Goal: Task Accomplishment & Management: Complete application form

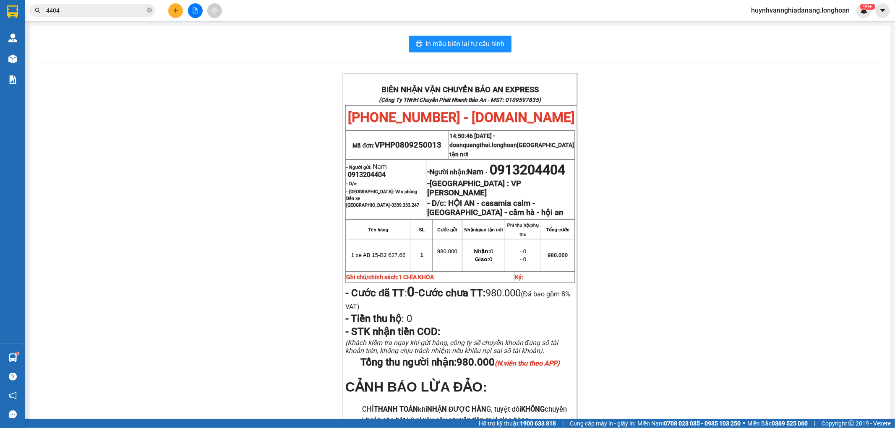
click at [127, 4] on span "4404" at bounding box center [92, 10] width 126 height 13
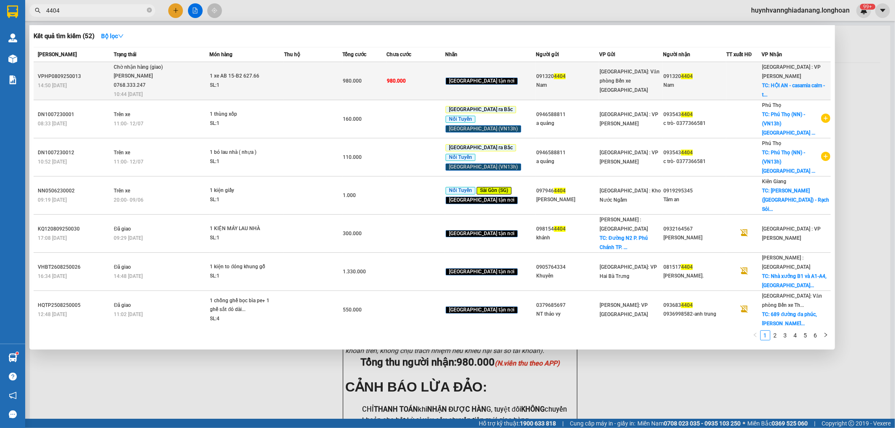
click at [273, 75] on div "1 xe AB 15-B2 627.66" at bounding box center [241, 76] width 63 height 9
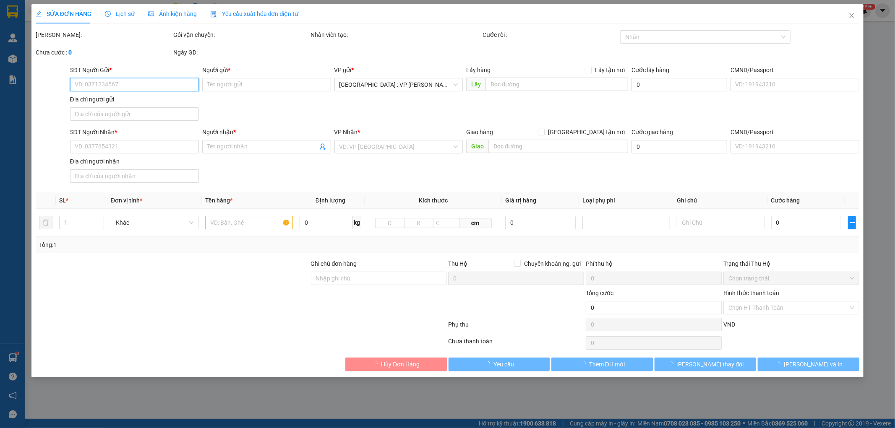
type input "0913204404"
type input "Nam"
type input "0913204404"
type input "Nam"
checkbox input "true"
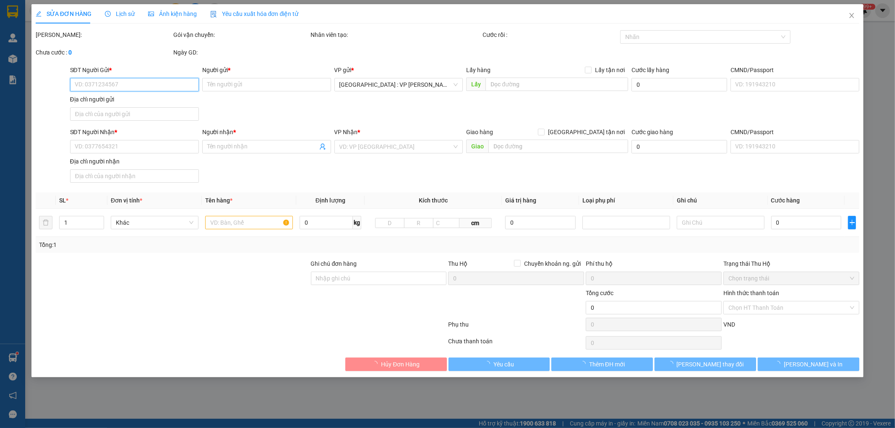
type input "HỘI AN - casamia calm - [GEOGRAPHIC_DATA] - cẩm hà - hội an"
type input "1 CHÌA KHÓA"
type input "980.000"
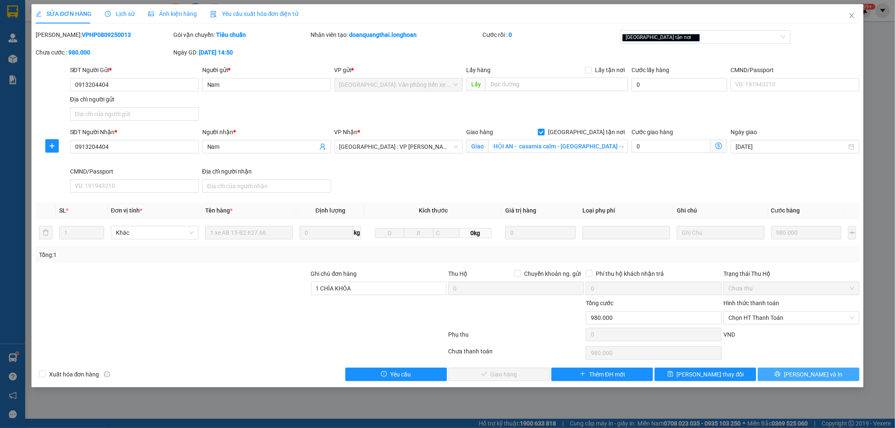
click at [825, 373] on button "[PERSON_NAME] và In" at bounding box center [807, 374] width 101 height 13
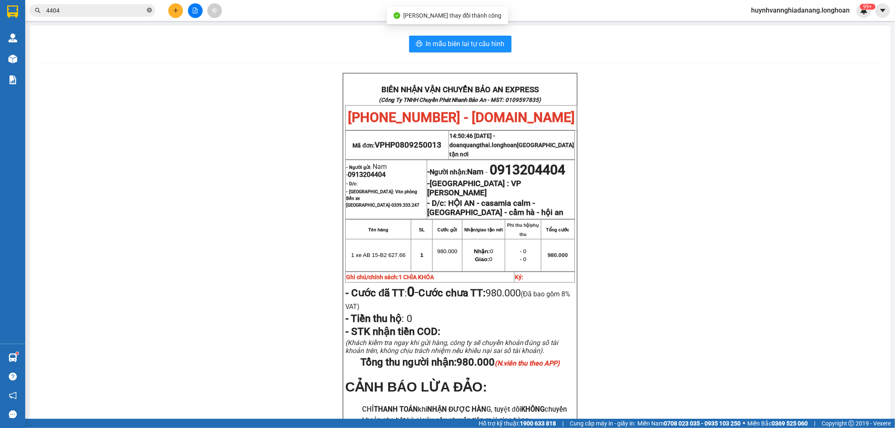
drag, startPoint x: 156, startPoint y: 10, endPoint x: 150, endPoint y: 10, distance: 6.3
click at [153, 10] on div "4404" at bounding box center [82, 10] width 164 height 13
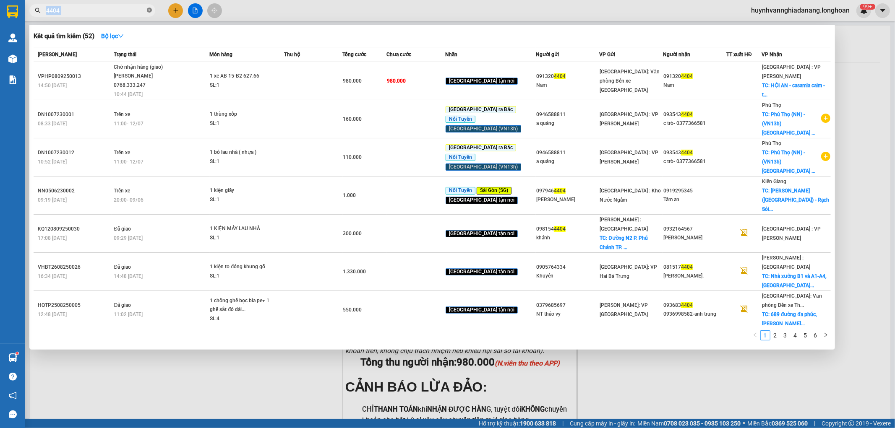
click at [150, 10] on icon "close-circle" at bounding box center [149, 10] width 5 height 5
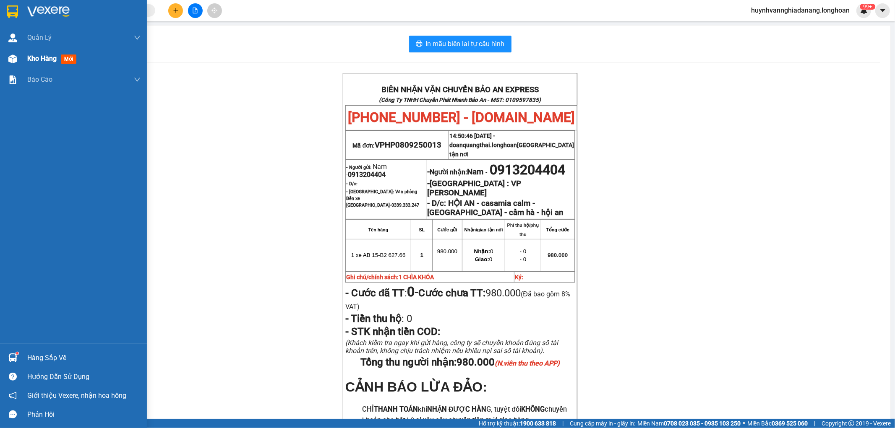
click at [23, 57] on div "Kho hàng mới" at bounding box center [73, 58] width 147 height 21
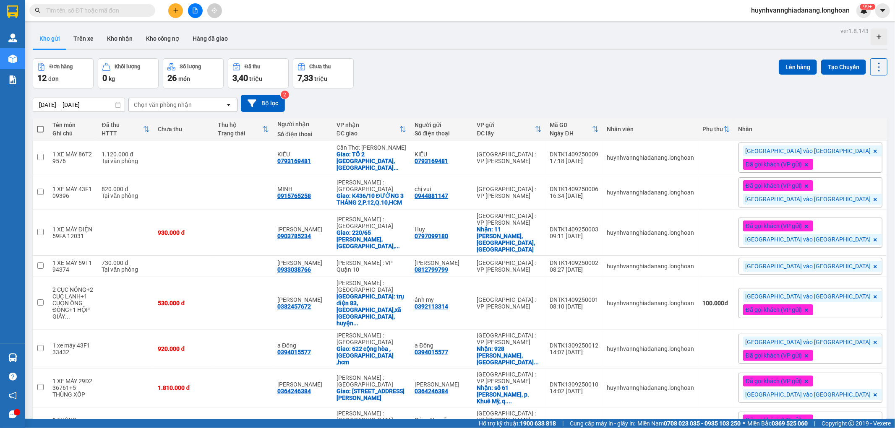
click at [80, 10] on input "text" at bounding box center [95, 10] width 99 height 9
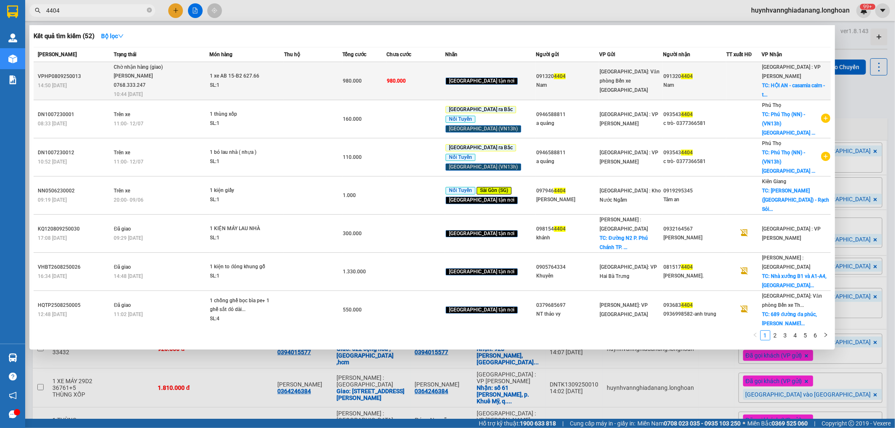
type input "4404"
click at [427, 72] on td "980.000" at bounding box center [415, 81] width 59 height 38
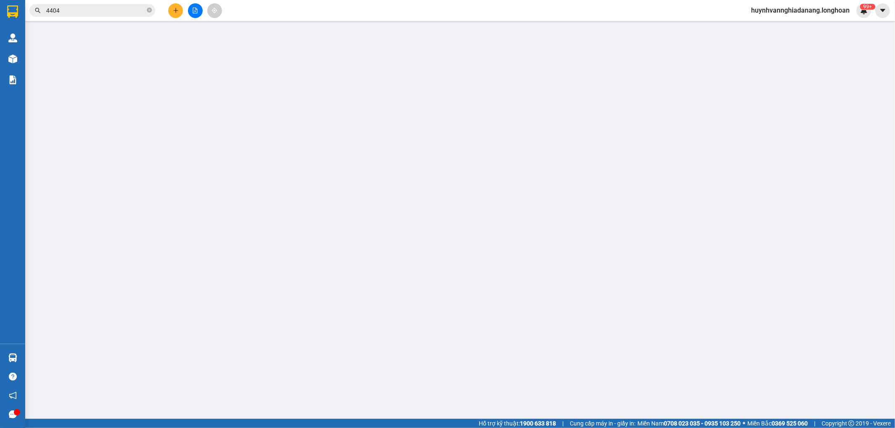
type input "0913204404"
type input "Nam"
type input "0913204404"
type input "Nam"
checkbox input "true"
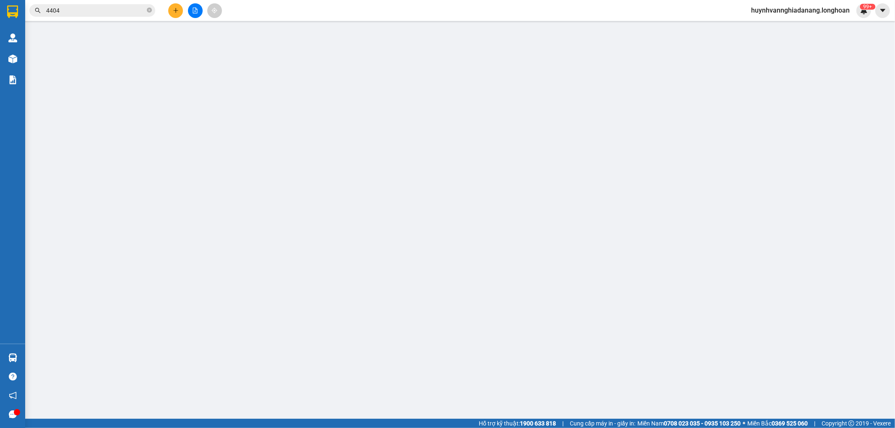
type input "HỘI AN - casamia calm - [GEOGRAPHIC_DATA] - cẩm hà - hội an"
type input "1 CHÌA KHÓA"
type input "980.000"
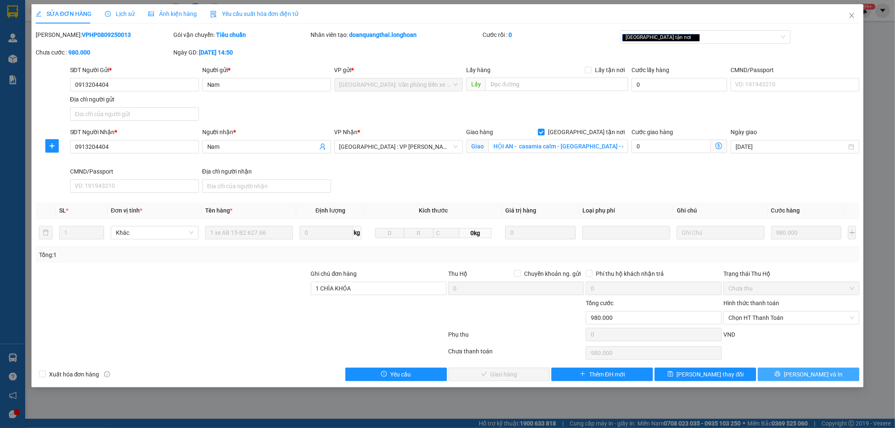
click at [817, 377] on span "[PERSON_NAME] và In" at bounding box center [812, 374] width 59 height 9
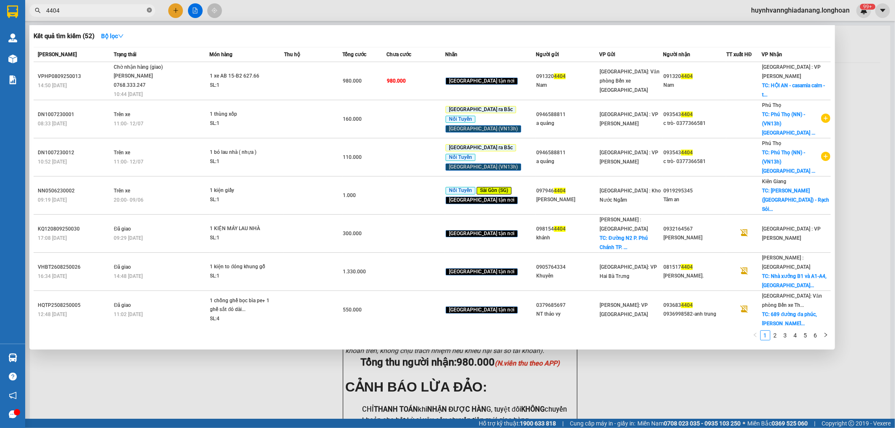
click at [149, 9] on icon "close-circle" at bounding box center [149, 10] width 5 height 5
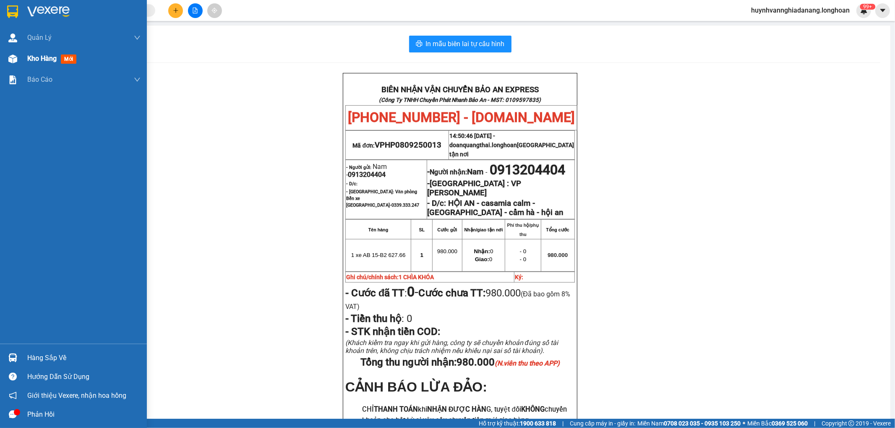
click at [10, 55] on img at bounding box center [12, 59] width 9 height 9
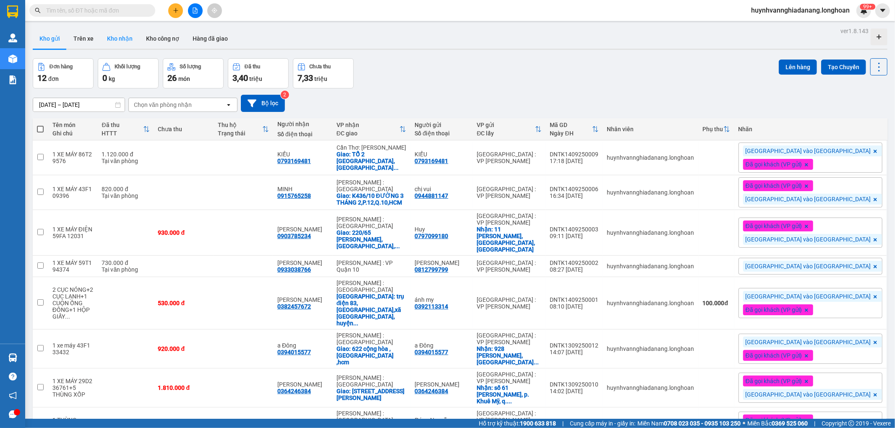
click at [119, 40] on button "Kho nhận" at bounding box center [119, 39] width 39 height 20
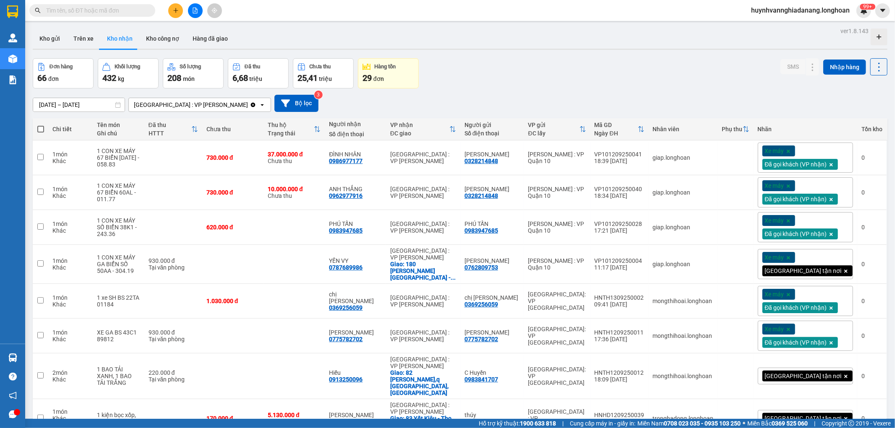
click at [115, 10] on input "text" at bounding box center [95, 10] width 99 height 9
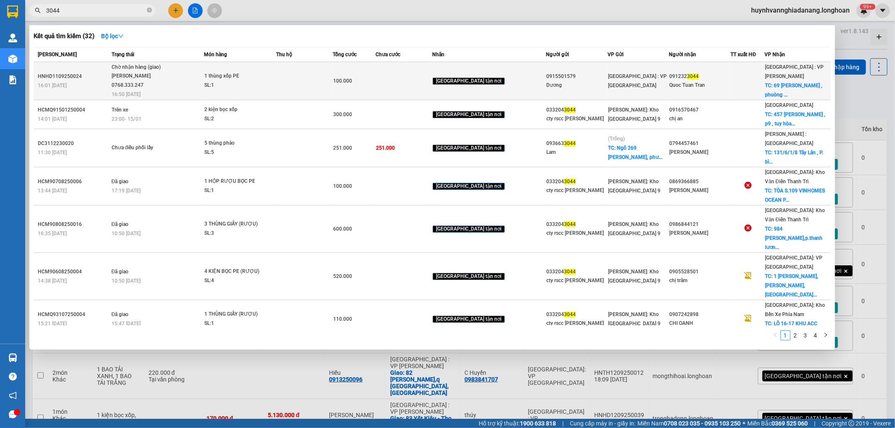
type input "3044"
click at [411, 86] on td at bounding box center [403, 81] width 57 height 38
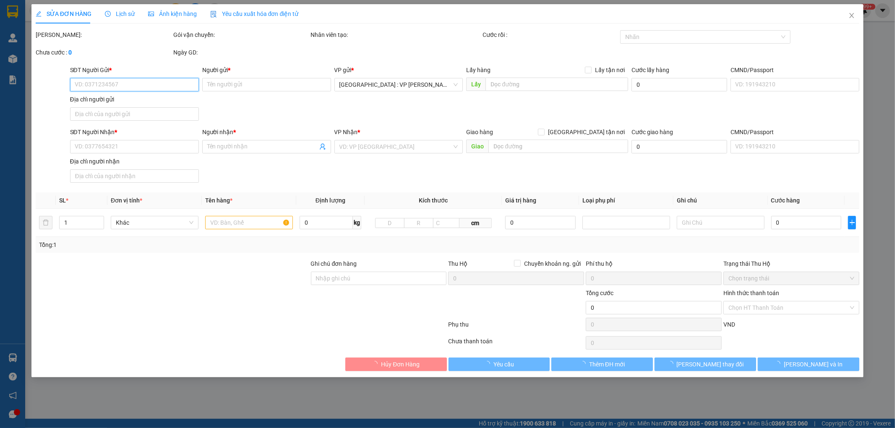
type input "0915501579"
type input "Dương"
type input "0912323044"
type input "Quoc Tuan Tran"
checkbox input "true"
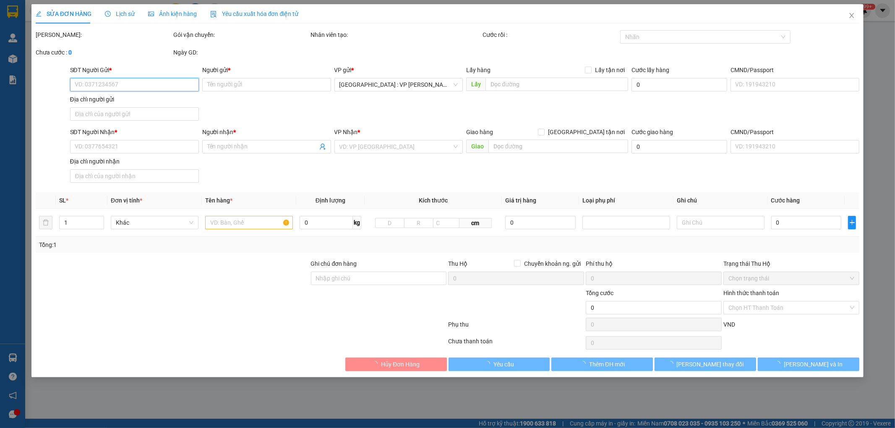
type input "69 [PERSON_NAME] , phuòng Minh An, tp Hội An"
type input "100.000"
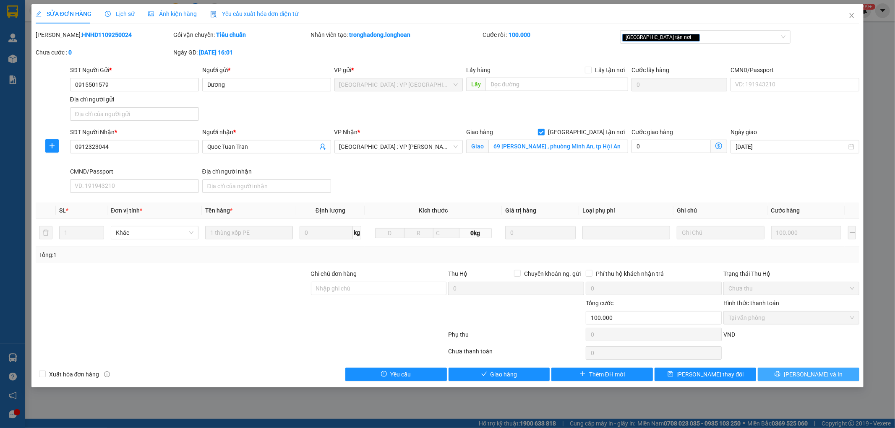
click at [818, 379] on span "[PERSON_NAME] và In" at bounding box center [812, 374] width 59 height 9
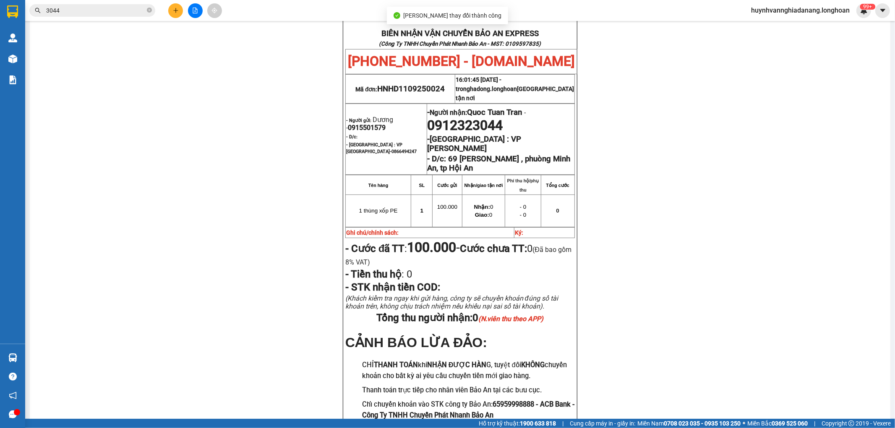
scroll to position [112, 0]
